Goal: Task Accomplishment & Management: Manage account settings

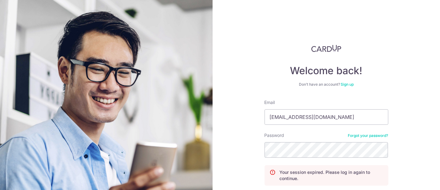
type input "[EMAIL_ADDRESS][DOMAIN_NAME]"
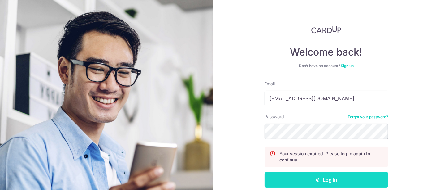
scroll to position [34, 0]
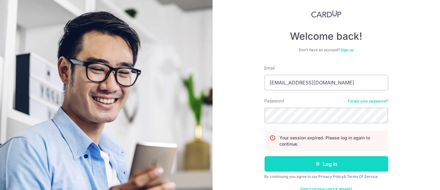
click at [319, 161] on button "Log in" at bounding box center [327, 163] width 124 height 15
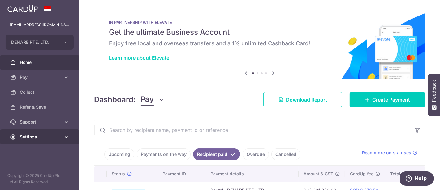
click at [31, 135] on span "Settings" at bounding box center [40, 136] width 41 height 6
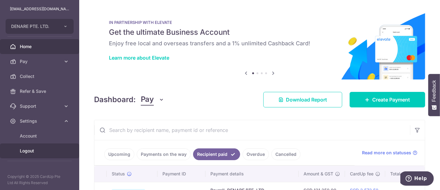
scroll to position [16, 0]
click at [28, 149] on span "Logout" at bounding box center [40, 150] width 41 height 6
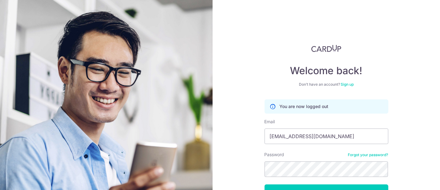
type input "[EMAIL_ADDRESS][DOMAIN_NAME]"
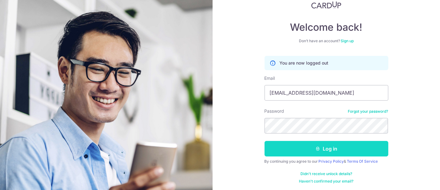
scroll to position [44, 0]
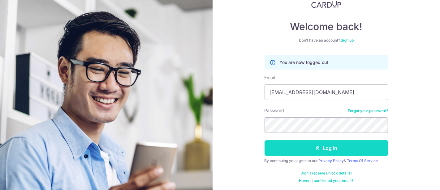
click at [308, 146] on button "Log in" at bounding box center [327, 147] width 124 height 15
